Goal: Navigation & Orientation: Find specific page/section

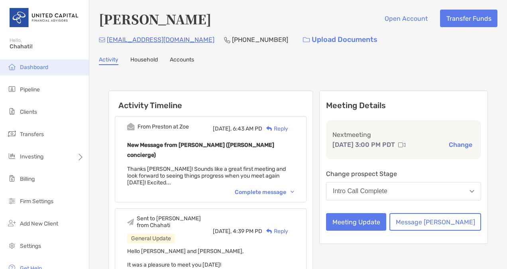
click at [30, 70] on span "Dashboard" at bounding box center [34, 67] width 28 height 7
